Goal: Obtain resource: Download file/media

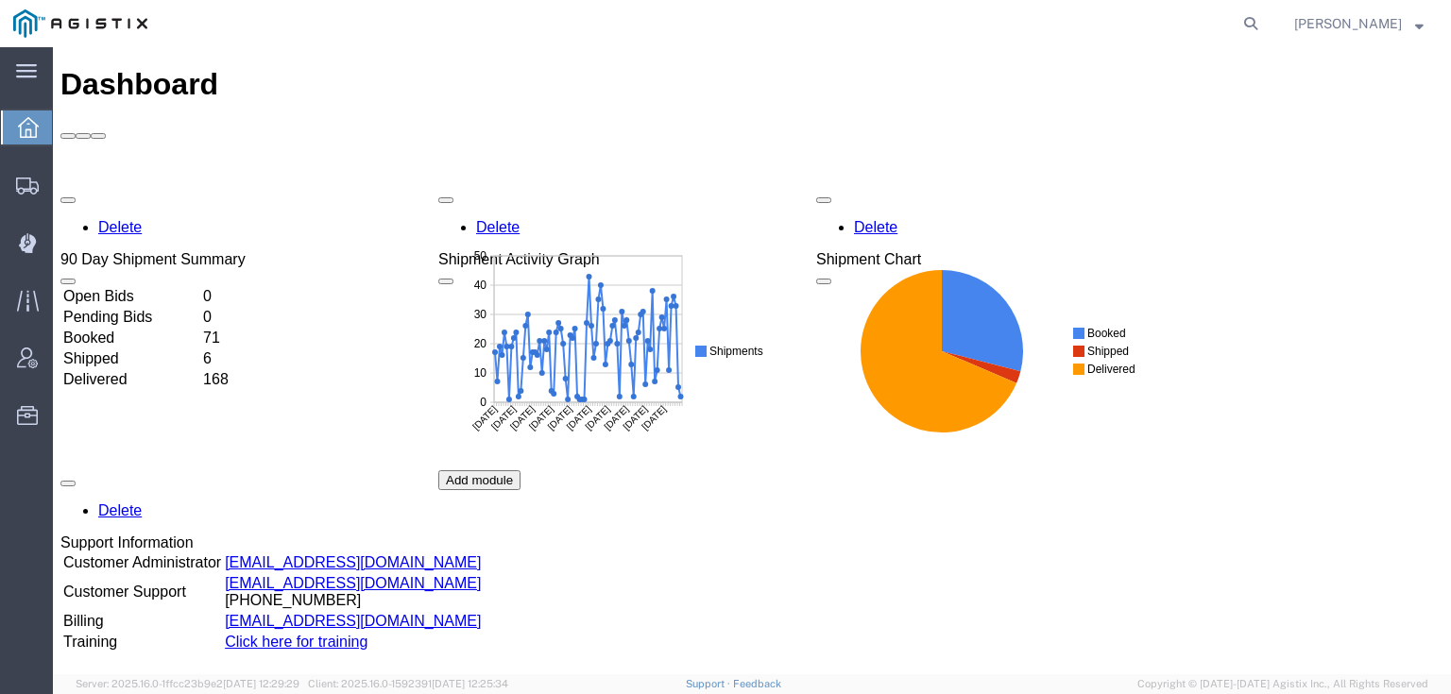
drag, startPoint x: 1279, startPoint y: 16, endPoint x: 1243, endPoint y: 20, distance: 36.1
click at [1264, 16] on icon at bounding box center [1251, 23] width 26 height 26
paste input "56280397"
type input "56280397"
click at [1264, 22] on icon at bounding box center [1251, 23] width 26 height 26
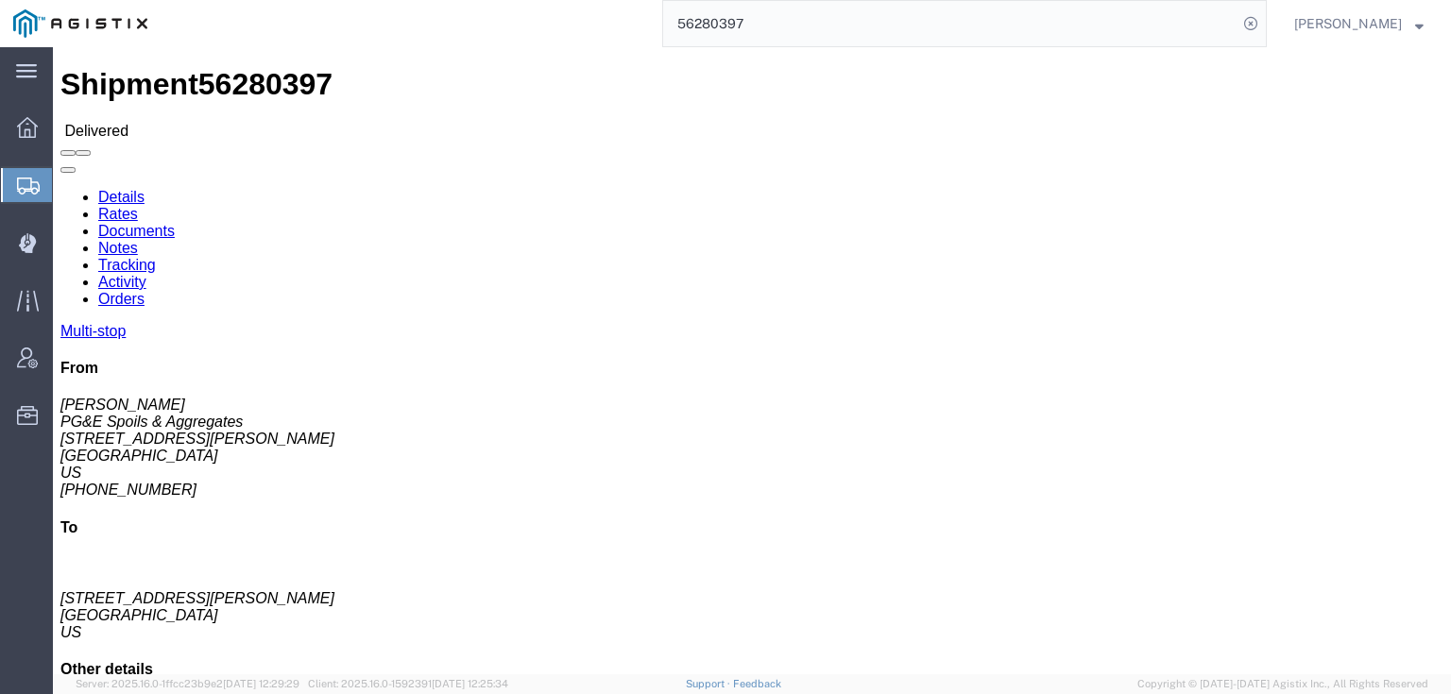
click link "Documents"
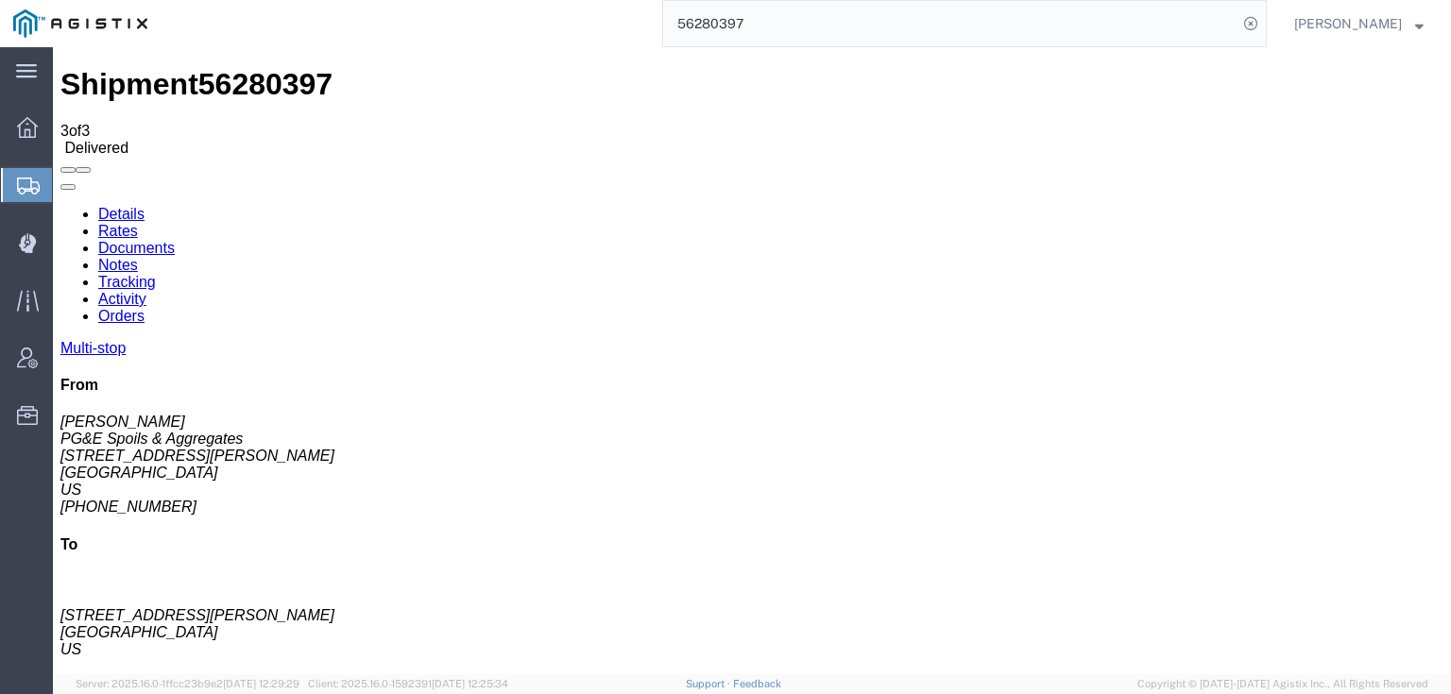
checkbox input "true"
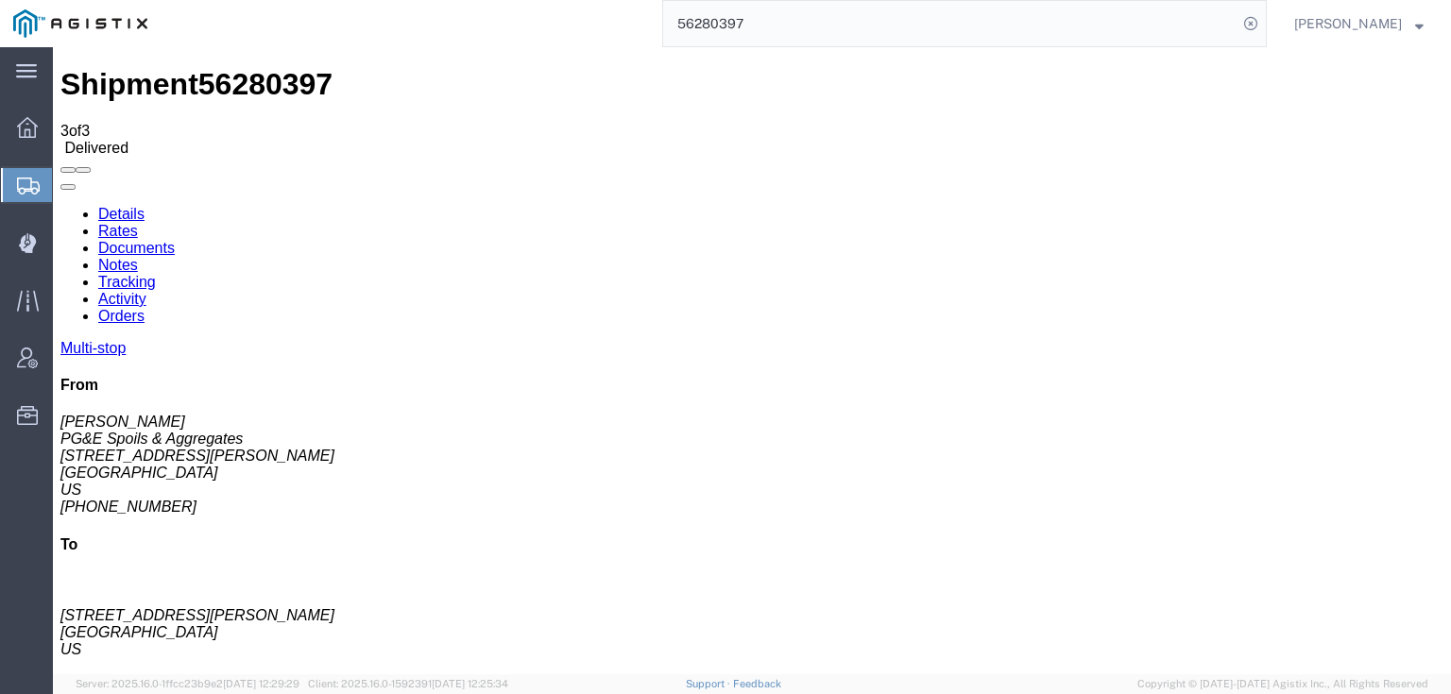
checkbox input "true"
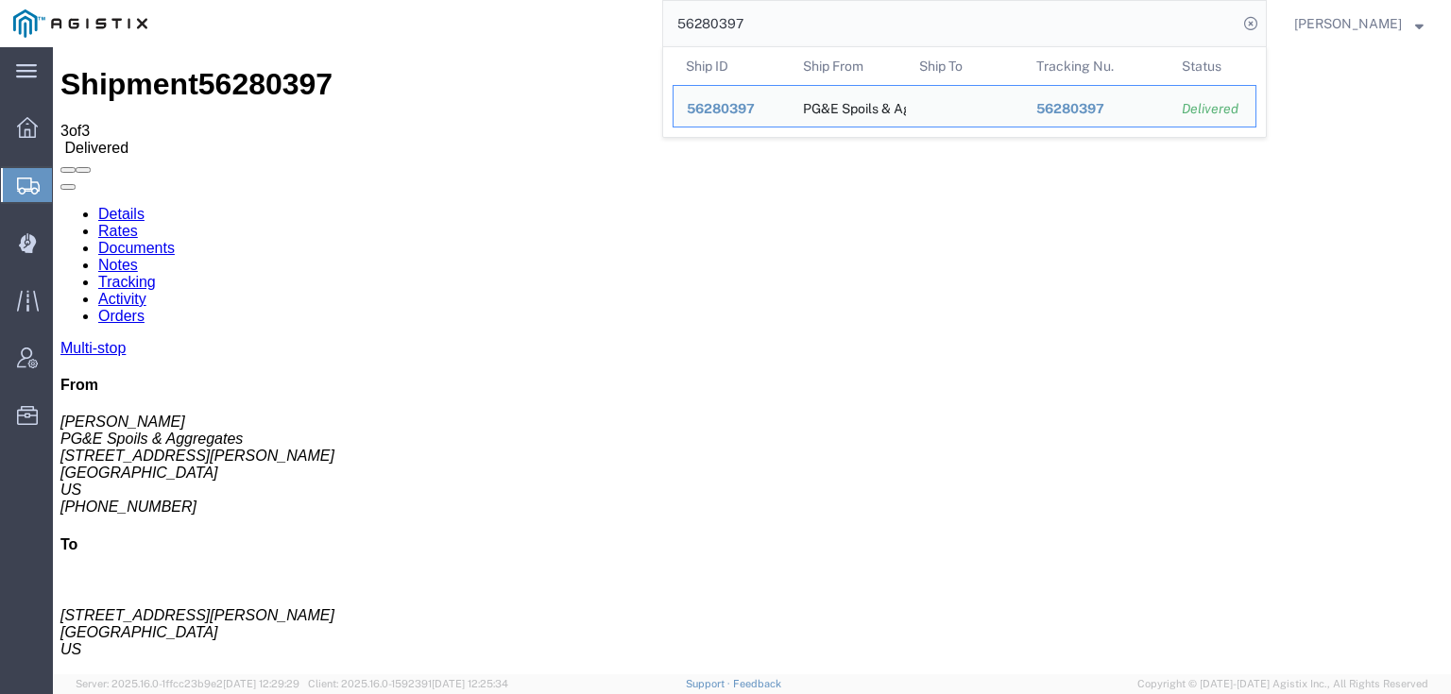
drag, startPoint x: 704, startPoint y: 18, endPoint x: 601, endPoint y: 20, distance: 103.0
click at [601, 20] on div "56280397 Ship ID Ship From Ship To Tracking Nu. Status Ship ID 56280397 Ship Fr…" at bounding box center [714, 23] width 1106 height 47
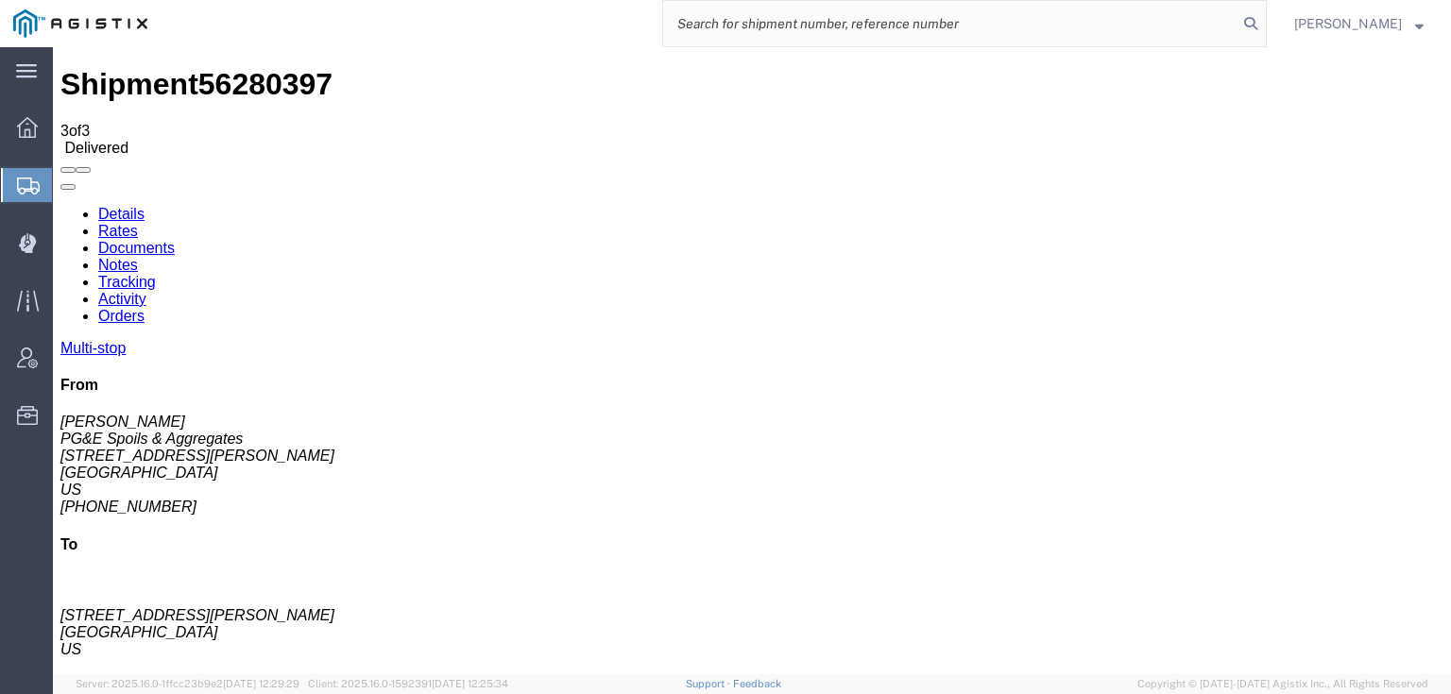
paste input "56246587"
type input "56246587"
click at [1264, 33] on icon at bounding box center [1251, 23] width 26 height 26
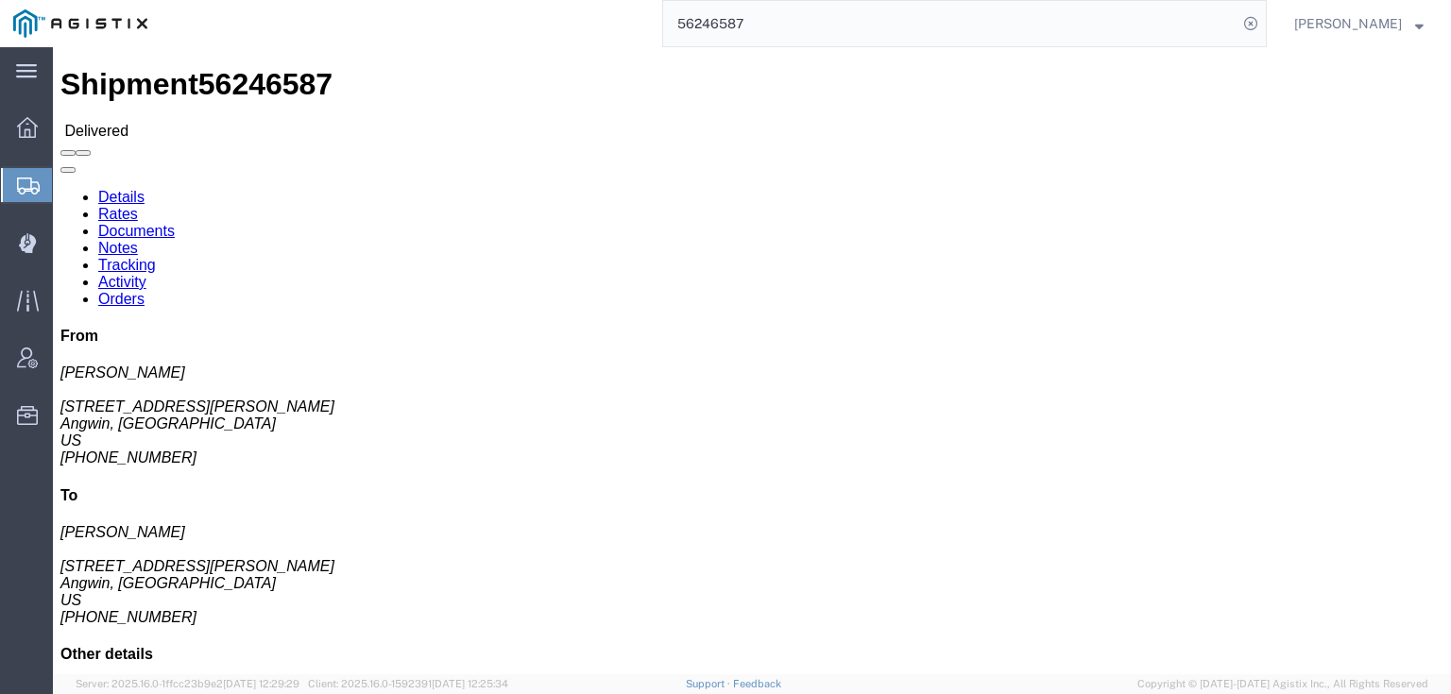
click link "Documents"
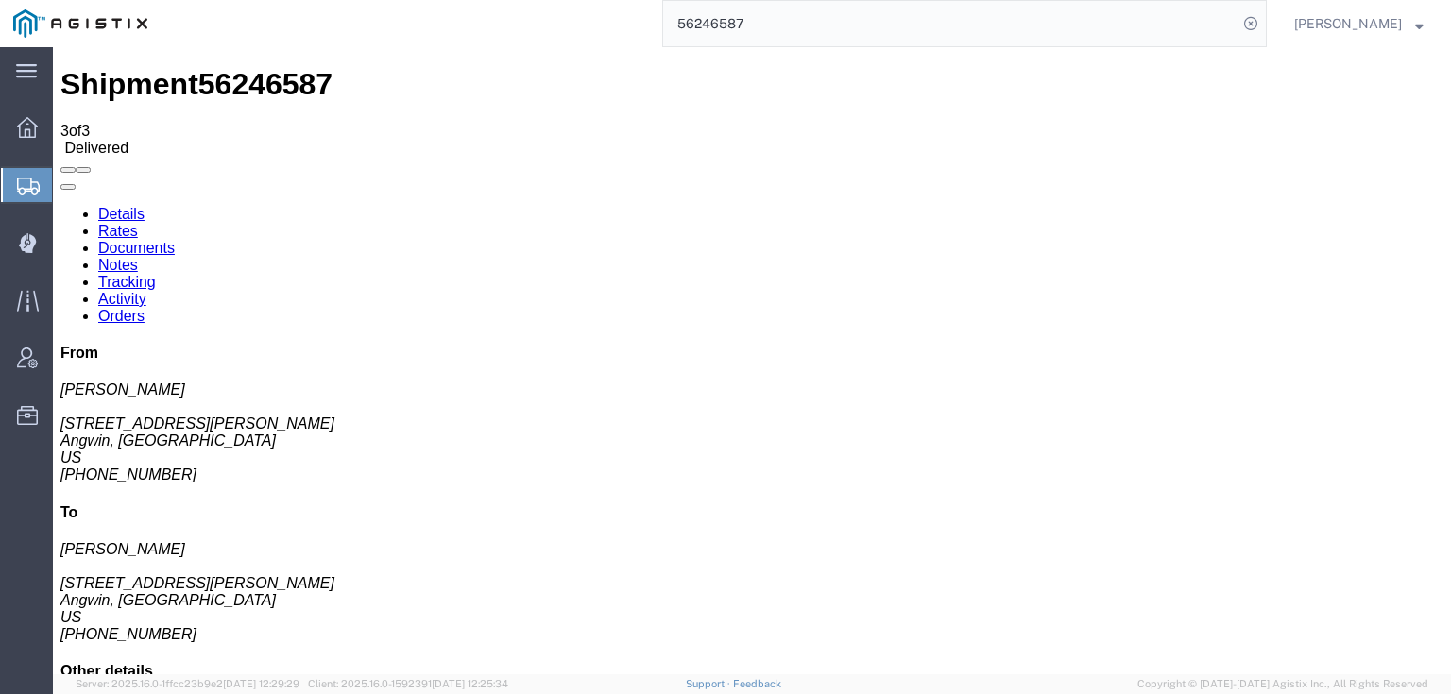
checkbox input "true"
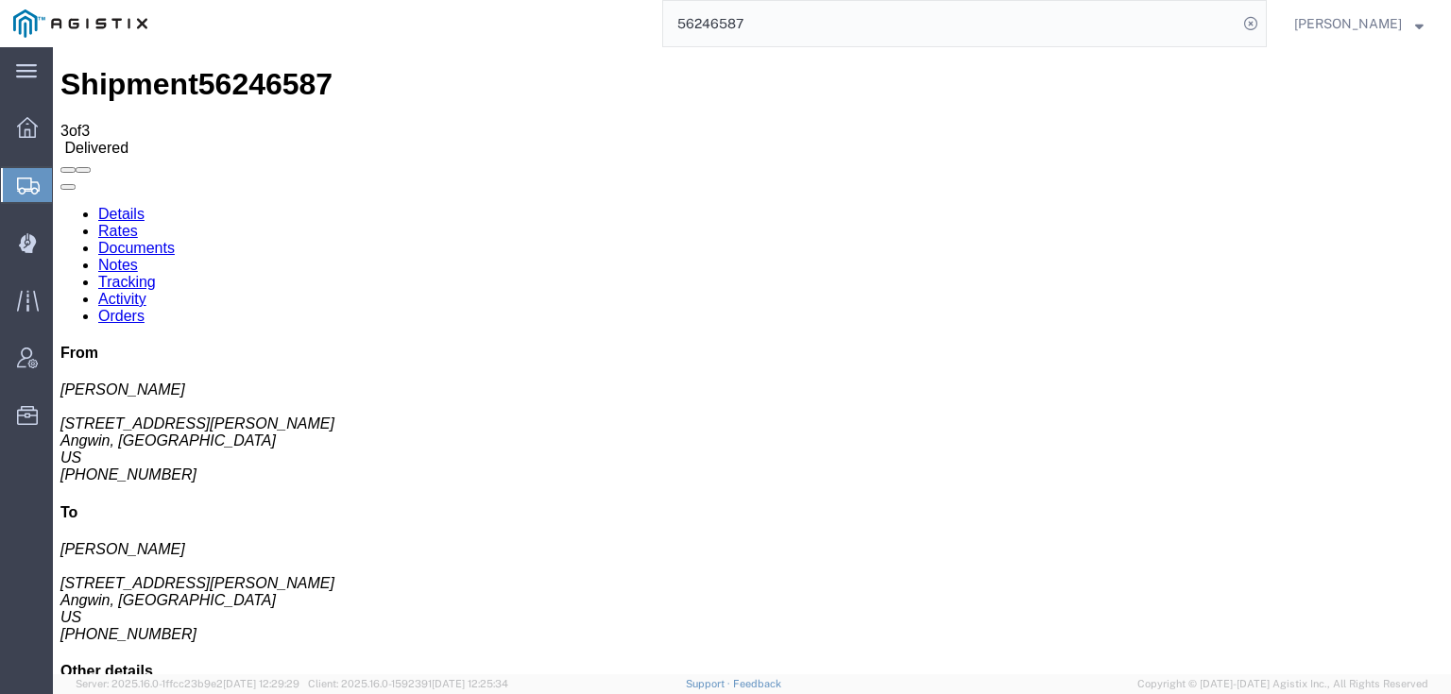
drag, startPoint x: 78, startPoint y: 333, endPoint x: 77, endPoint y: 321, distance: 11.4
checkbox input "false"
